Goal: Find specific page/section

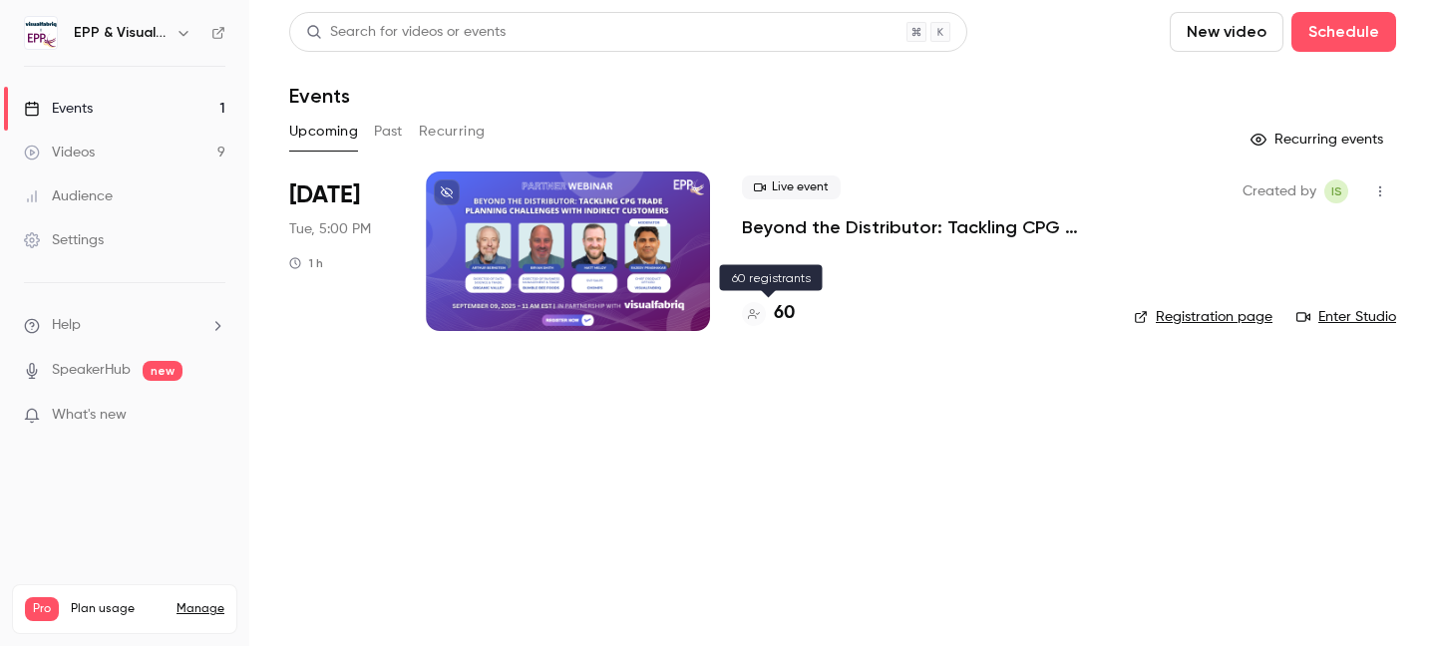
click at [792, 310] on h4 "60" at bounding box center [784, 313] width 21 height 27
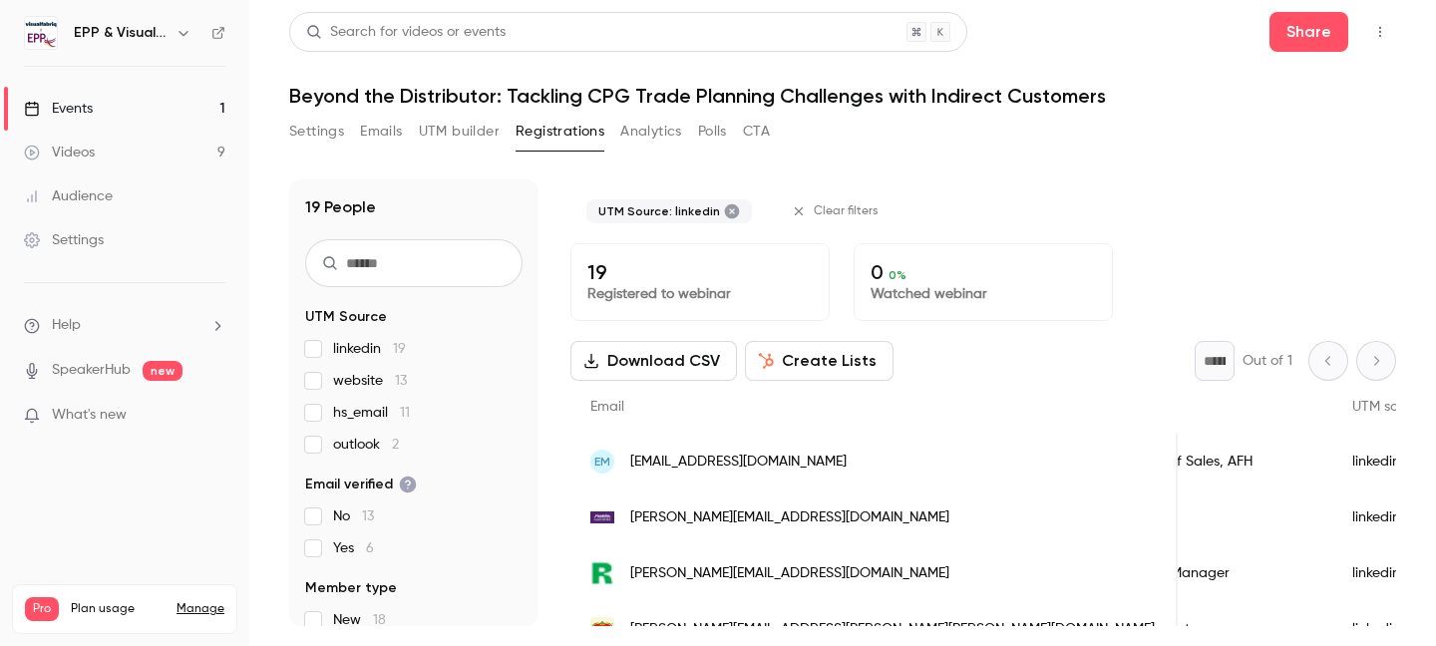
click at [322, 342] on label "linkedin 19" at bounding box center [413, 349] width 217 height 20
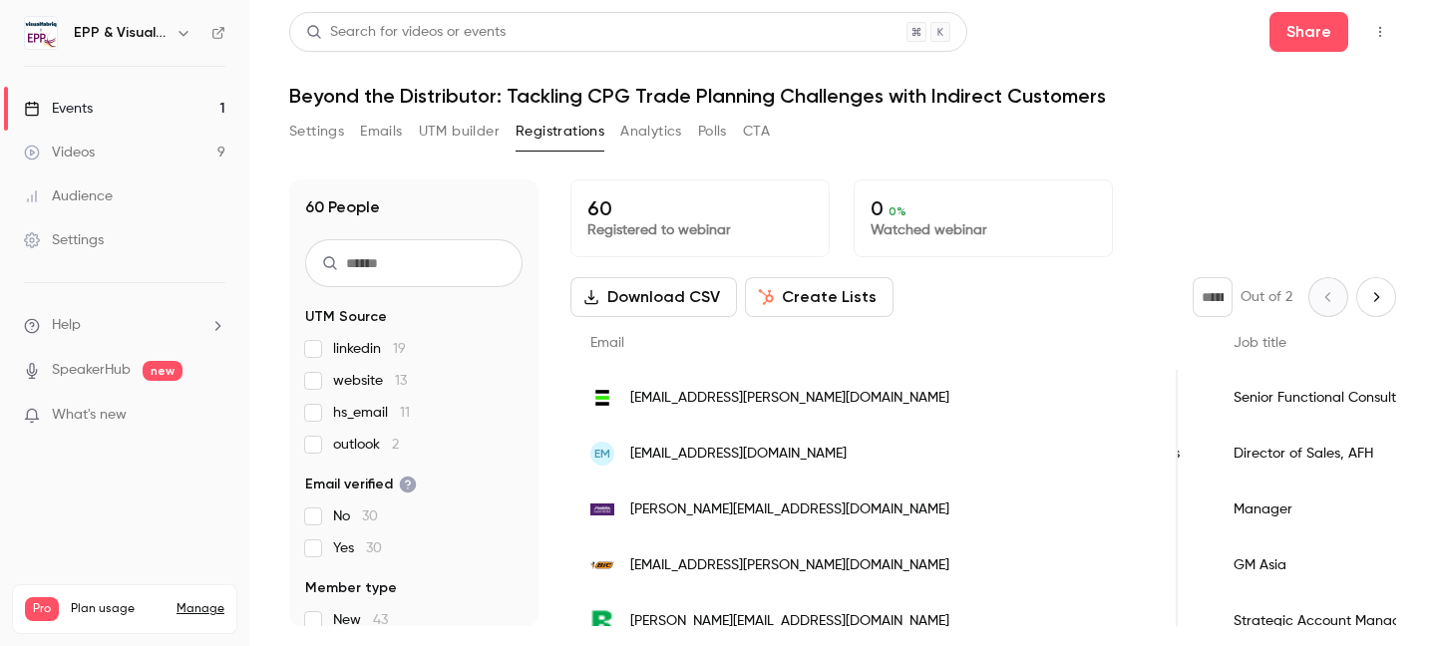
click at [309, 369] on div "linkedin 19 website 13 hs_email 11 outlook 2" at bounding box center [413, 397] width 217 height 116
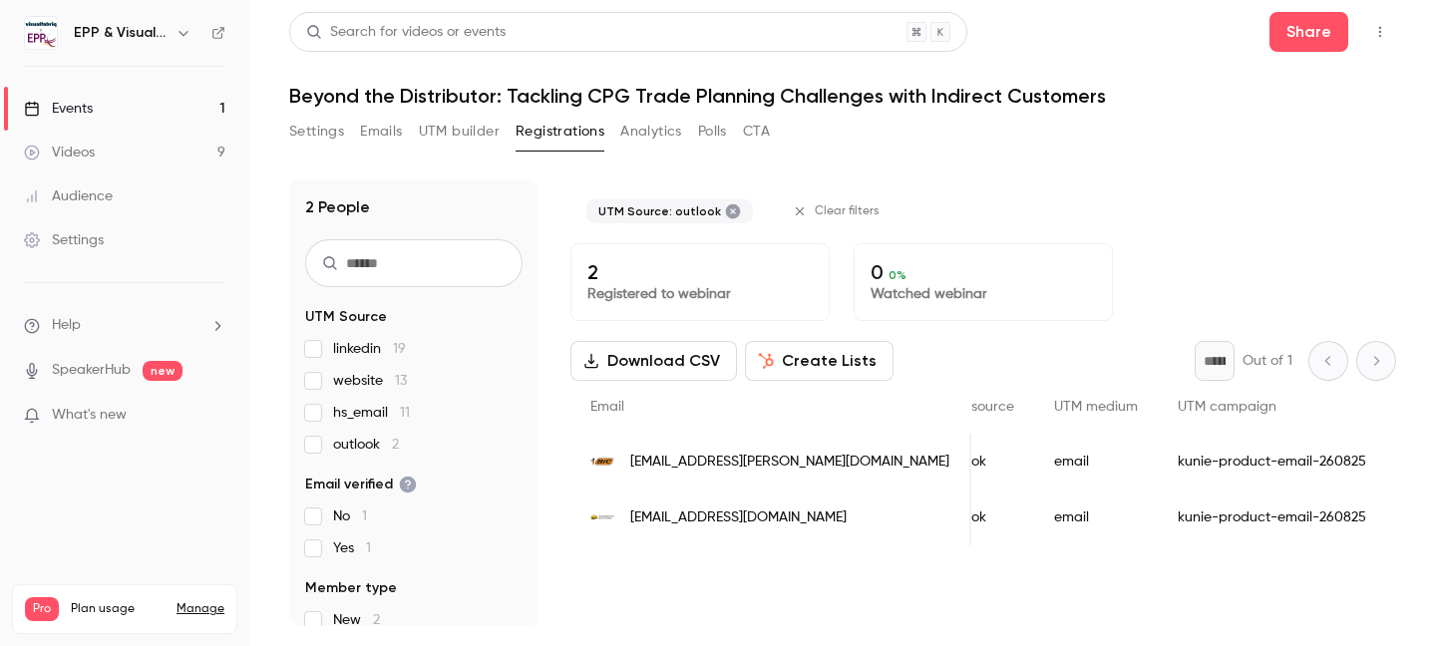
click at [312, 455] on section "UTM Source linkedin 19 website 13 hs_email 11 outlook 2 Email verified No 1 Yes…" at bounding box center [413, 576] width 217 height 538
